Goal: Task Accomplishment & Management: Check status

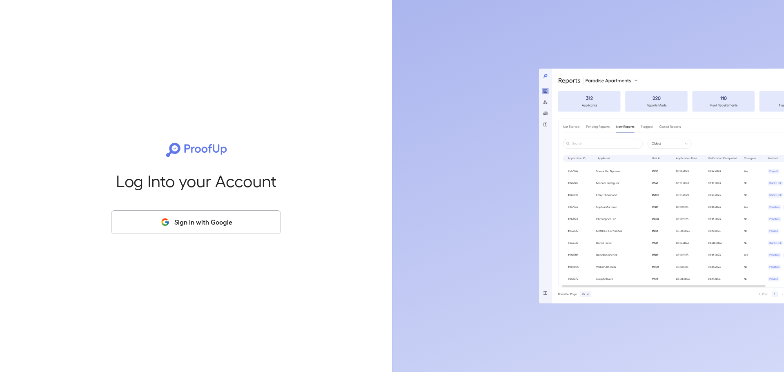
click at [201, 222] on button "Sign in with Google" at bounding box center [196, 222] width 170 height 24
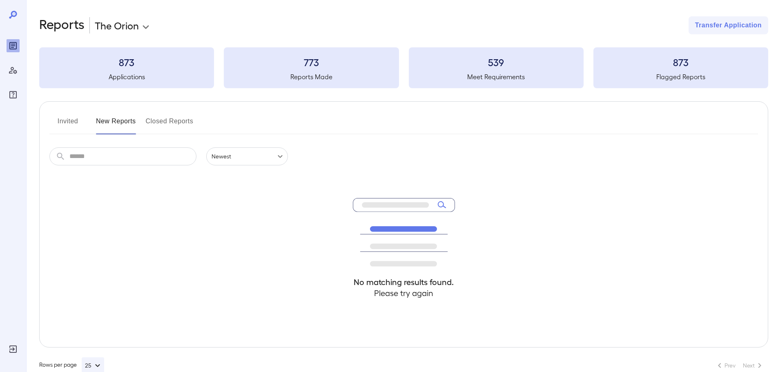
click at [68, 124] on button "Invited" at bounding box center [67, 125] width 37 height 20
click at [109, 122] on button "New Reports" at bounding box center [116, 125] width 40 height 20
click at [126, 152] on input "text" at bounding box center [132, 156] width 127 height 18
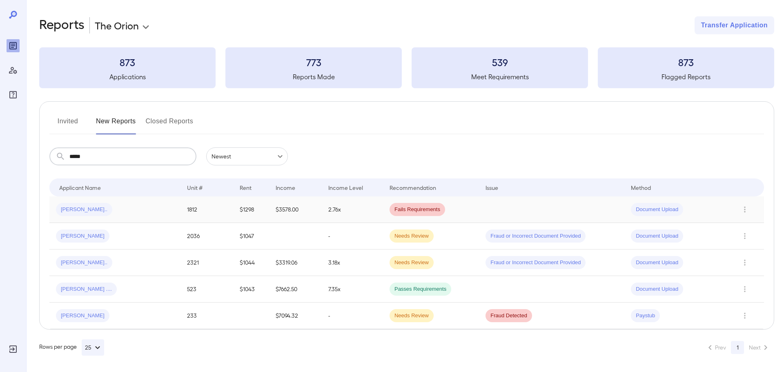
type input "*****"
click at [142, 203] on div "Angel D..." at bounding box center [115, 209] width 118 height 13
